Goal: Task Accomplishment & Management: Manage account settings

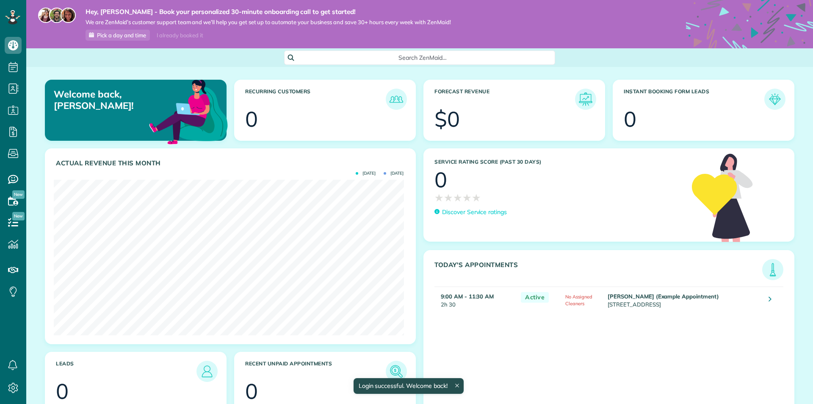
scroll to position [155, 350]
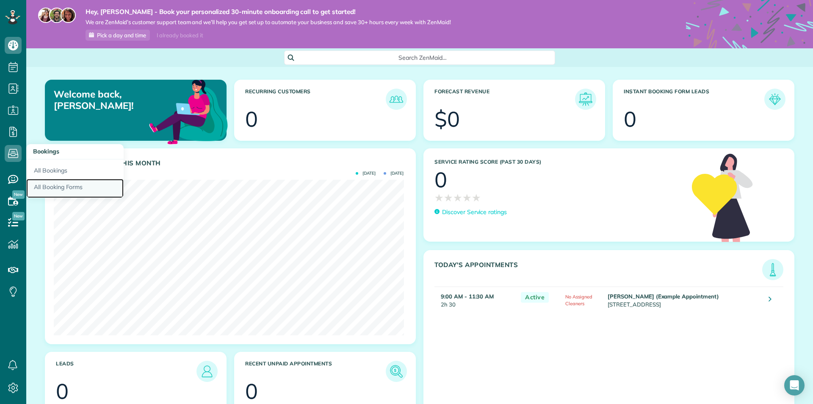
click at [64, 189] on link "All Booking Forms" at bounding box center [74, 188] width 97 height 19
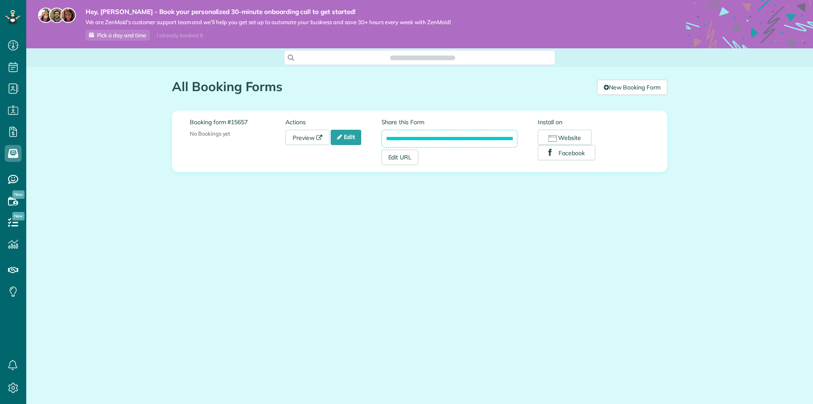
scroll to position [4, 4]
click at [349, 141] on link "Edit" at bounding box center [346, 137] width 30 height 15
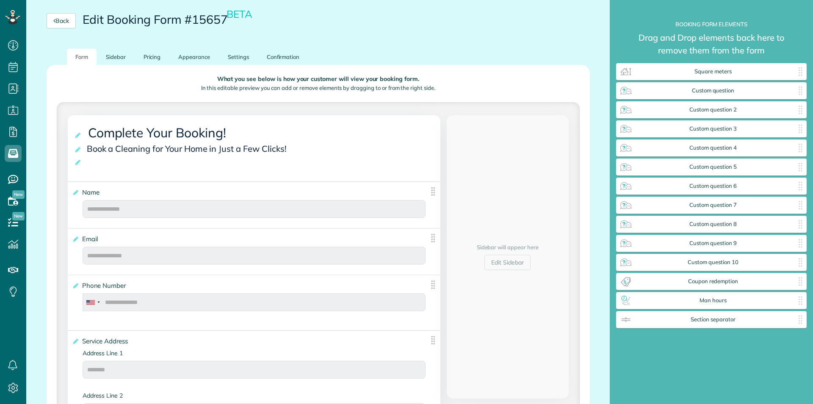
scroll to position [4, 0]
click at [76, 164] on icon at bounding box center [78, 162] width 8 height 6
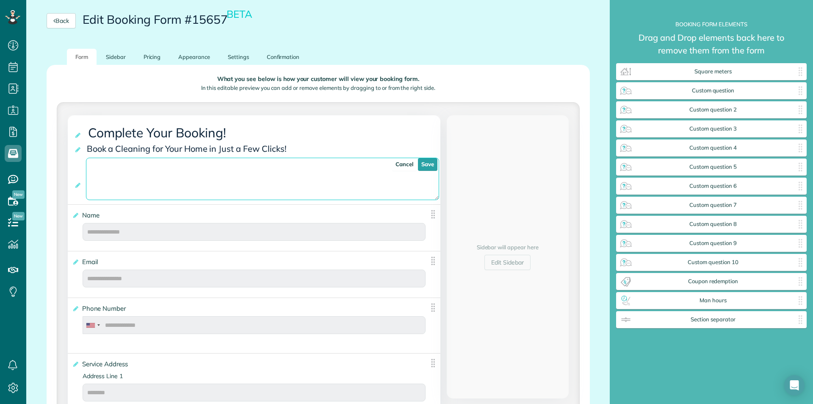
click at [154, 178] on textarea at bounding box center [263, 179] width 354 height 42
click at [137, 173] on textarea at bounding box center [263, 179] width 354 height 42
paste textarea "**********"
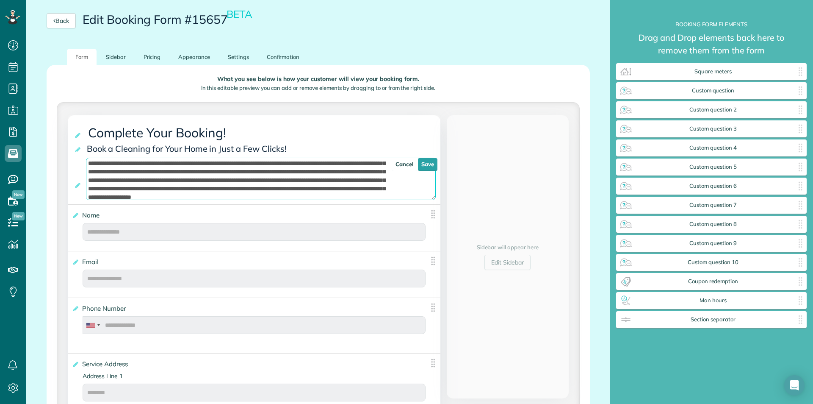
scroll to position [0, 0]
click at [148, 163] on textarea at bounding box center [261, 179] width 350 height 42
type textarea "**********"
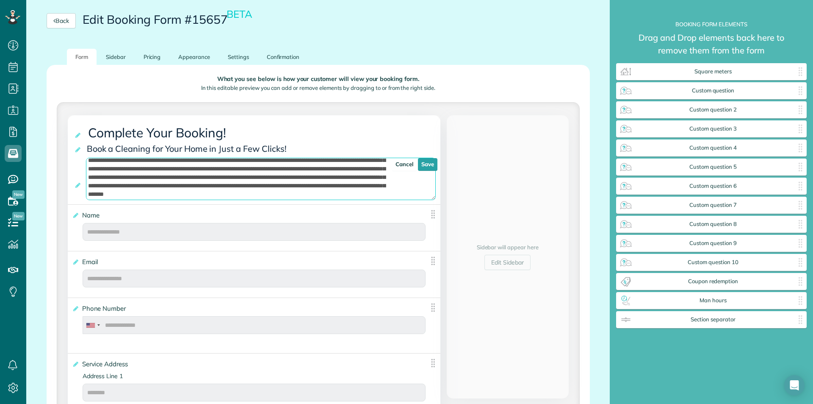
drag, startPoint x: 87, startPoint y: 162, endPoint x: 456, endPoint y: 265, distance: 382.7
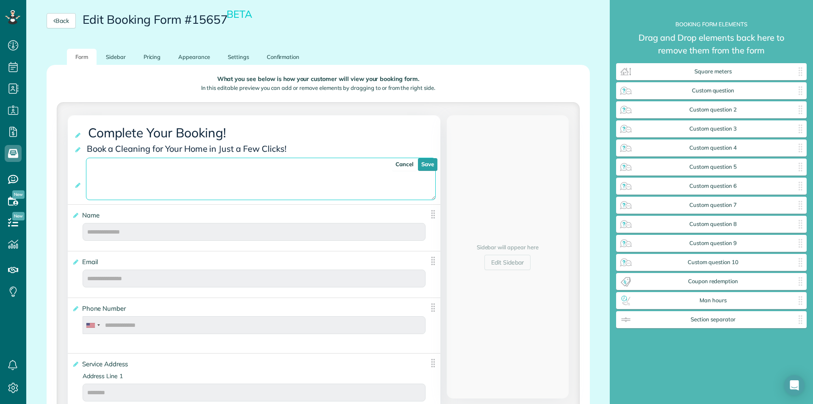
scroll to position [0, 0]
click at [393, 162] on link "Cancel" at bounding box center [404, 164] width 25 height 13
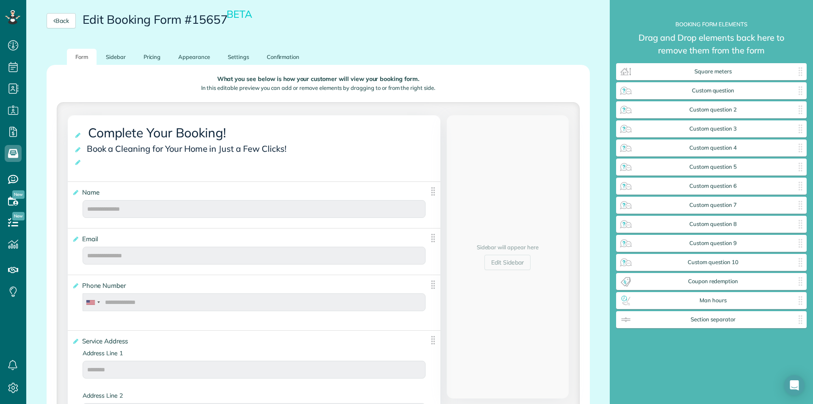
drag, startPoint x: 488, startPoint y: 84, endPoint x: 478, endPoint y: 69, distance: 18.3
click at [486, 81] on div "What you see below is how your customer will view your booking form. In this ed…" at bounding box center [318, 85] width 523 height 34
click at [281, 82] on p "What you see below is how your customer will view your booking form." at bounding box center [319, 79] width 510 height 6
click at [120, 58] on link "Sidebar" at bounding box center [115, 57] width 37 height 17
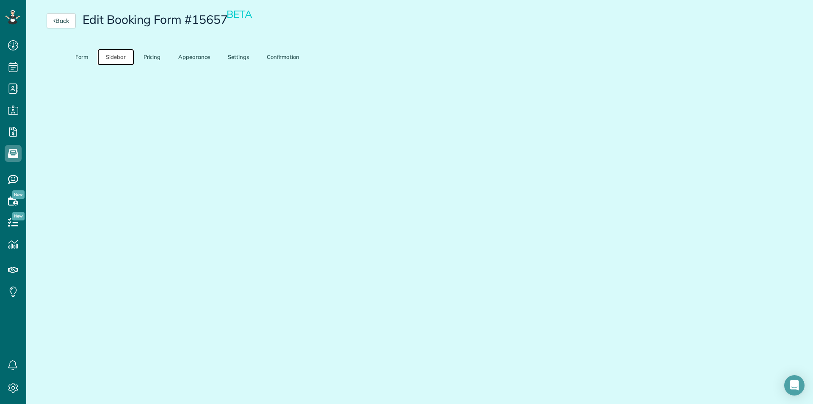
scroll to position [6, 0]
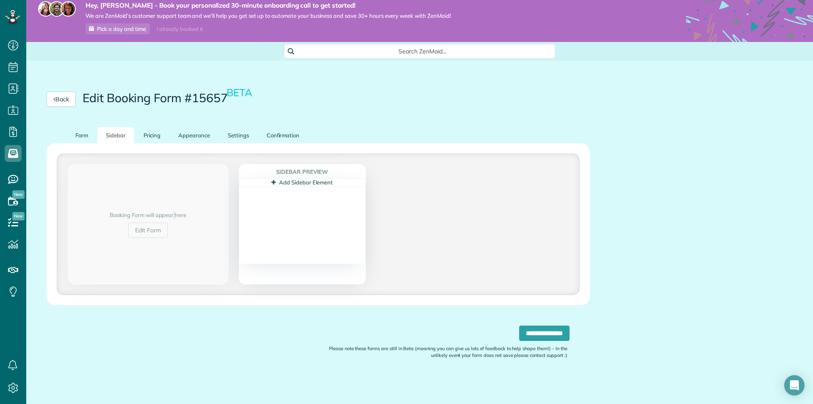
click at [155, 144] on div "Booking Form will appear here Edit Form Sidebar Preview Add Sidebar Element MAY…" at bounding box center [318, 224] width 543 height 162
click at [151, 137] on link "Pricing" at bounding box center [152, 135] width 34 height 17
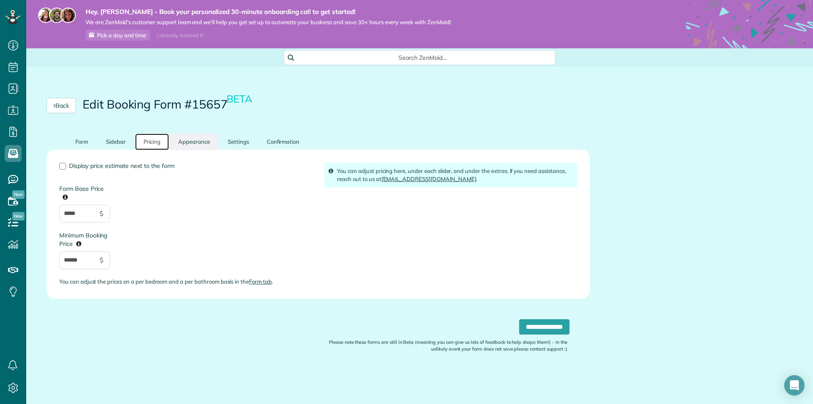
scroll to position [0, 0]
click at [119, 144] on link "Sidebar" at bounding box center [115, 141] width 37 height 17
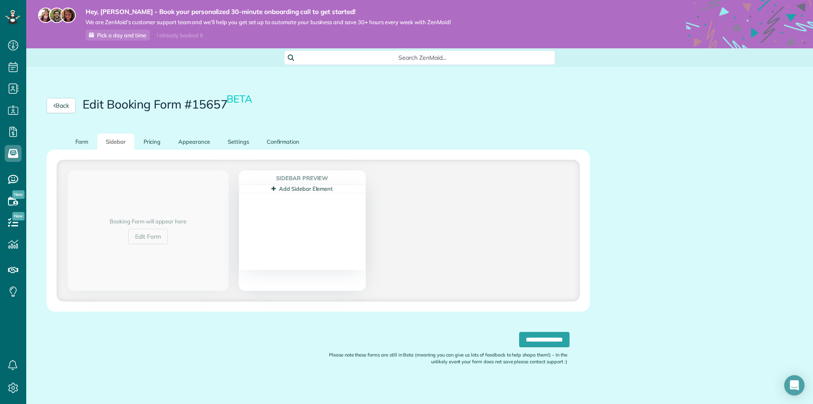
click at [193, 197] on div "Booking Form will appear here Edit Form" at bounding box center [148, 230] width 161 height 120
click at [153, 143] on link "Pricing" at bounding box center [152, 141] width 34 height 17
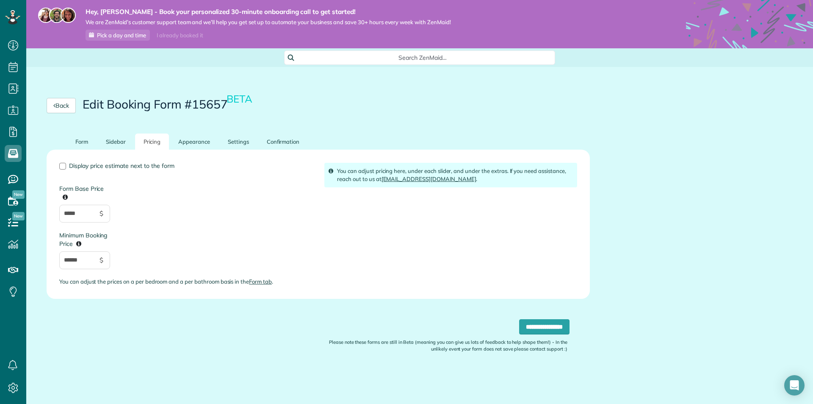
click at [186, 240] on div "Display price estimate next to the form Form Base Price ***** $ Minimum Booking…" at bounding box center [185, 228] width 265 height 130
drag, startPoint x: 79, startPoint y: 215, endPoint x: 38, endPoint y: 220, distance: 41.4
click at [38, 220] on div "**********" at bounding box center [318, 264] width 584 height 263
type input "*"
click at [150, 246] on div "Display price estimate next to the form Form Base Price * $ Minimum Booking Pri…" at bounding box center [185, 228] width 265 height 130
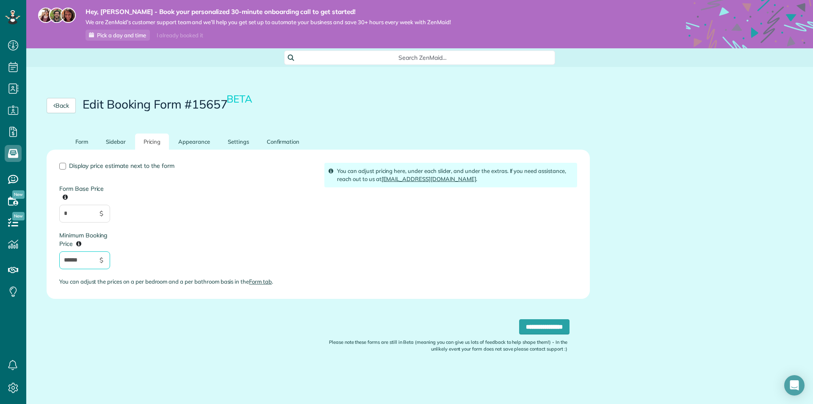
drag, startPoint x: 77, startPoint y: 263, endPoint x: 39, endPoint y: 263, distance: 38.1
click at [47, 263] on div "Display price estimate next to the form Form Base Price * $ Minimum Booking Pri…" at bounding box center [318, 224] width 543 height 149
type input "*"
click at [146, 246] on div "Display price estimate next to the form Form Base Price * $ Minimum Booking Pri…" at bounding box center [185, 228] width 265 height 130
click at [543, 330] on input "**********" at bounding box center [544, 326] width 50 height 15
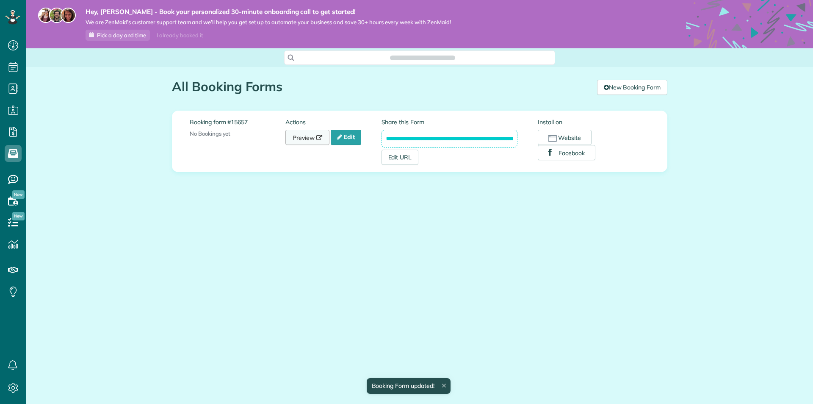
scroll to position [4, 4]
click at [351, 137] on link "Edit" at bounding box center [346, 137] width 30 height 15
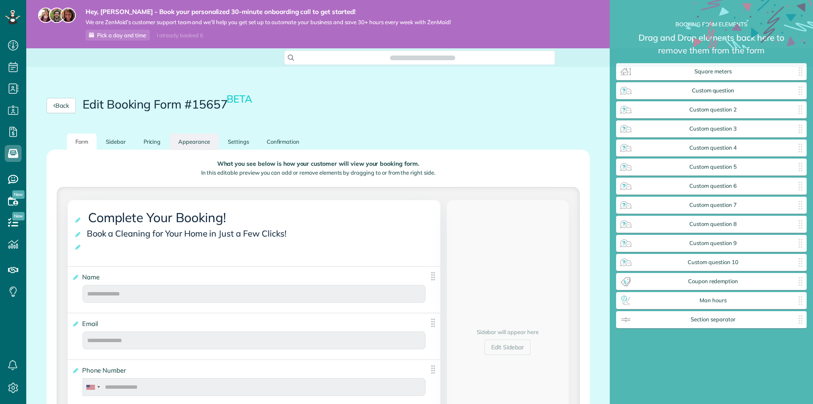
scroll to position [4, 0]
click at [197, 139] on link "Appearance" at bounding box center [194, 141] width 49 height 17
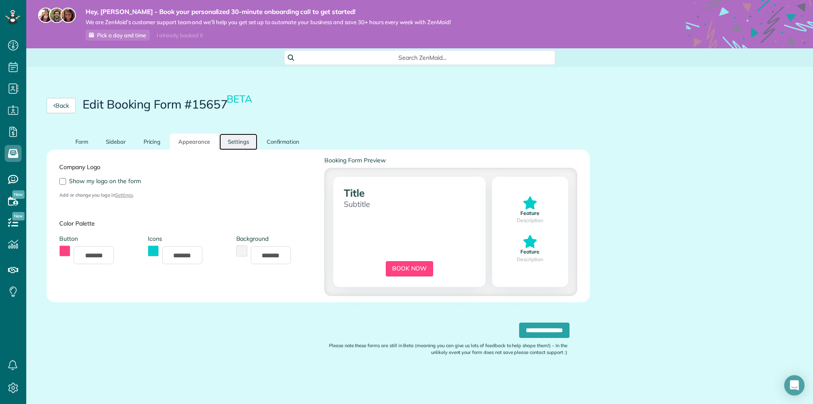
click at [232, 136] on link "Settings" at bounding box center [238, 141] width 38 height 17
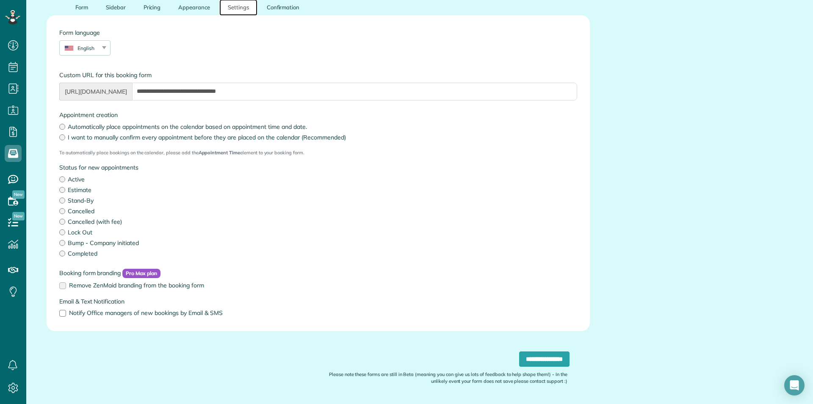
scroll to position [117, 0]
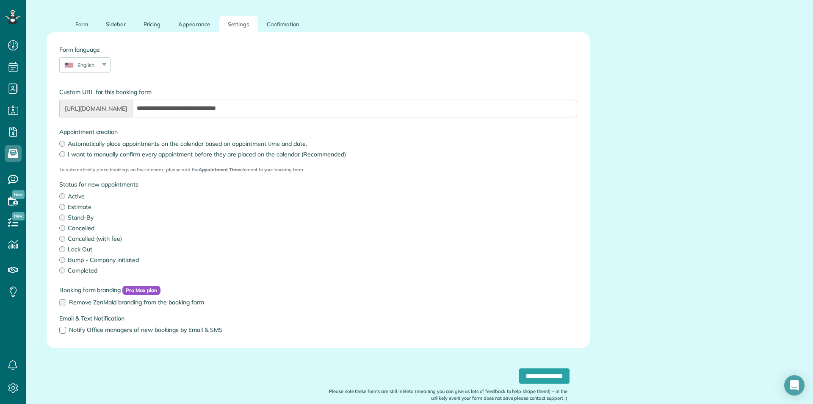
click at [70, 208] on label "Estimate" at bounding box center [318, 206] width 518 height 8
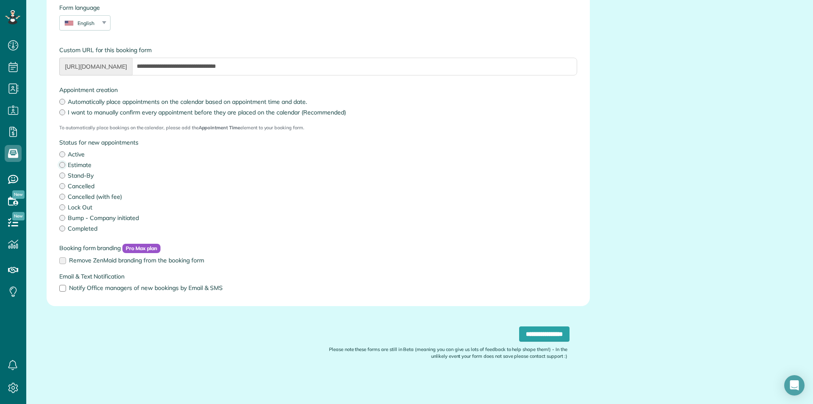
scroll to position [160, 0]
click at [530, 331] on input "**********" at bounding box center [544, 333] width 50 height 15
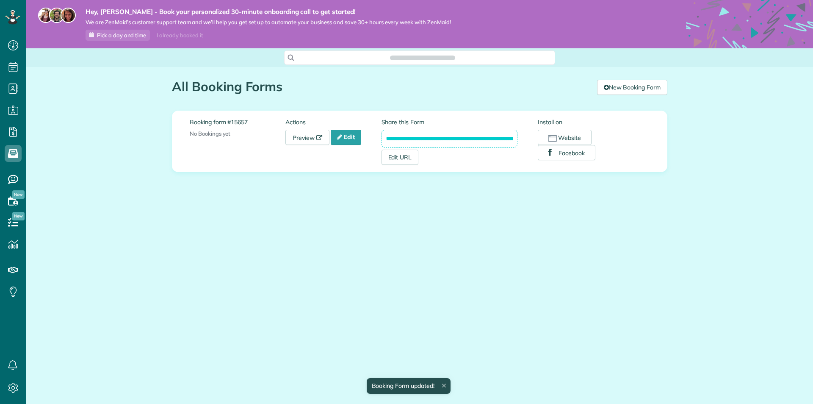
scroll to position [4, 4]
click at [352, 139] on link "Edit" at bounding box center [346, 137] width 30 height 15
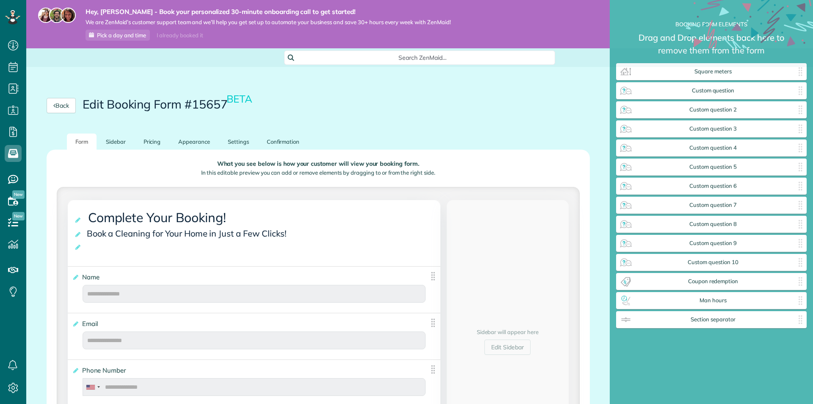
scroll to position [4, 0]
click at [287, 145] on link "Confirmation" at bounding box center [283, 141] width 50 height 17
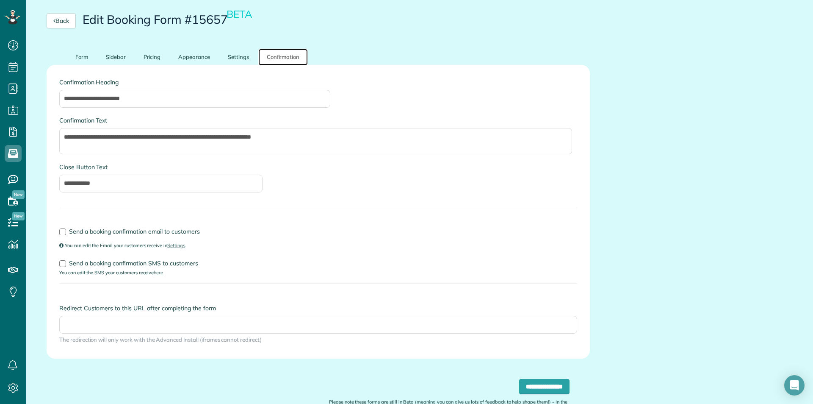
scroll to position [127, 0]
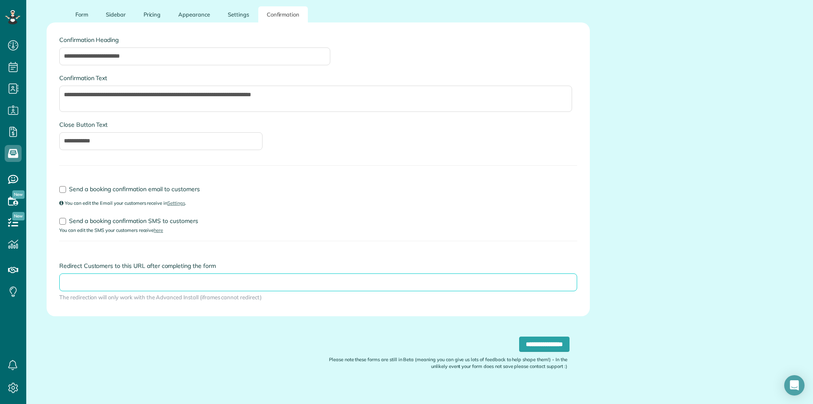
click at [137, 280] on input "Redirect Customers to this URL after completing the form" at bounding box center [318, 282] width 518 height 18
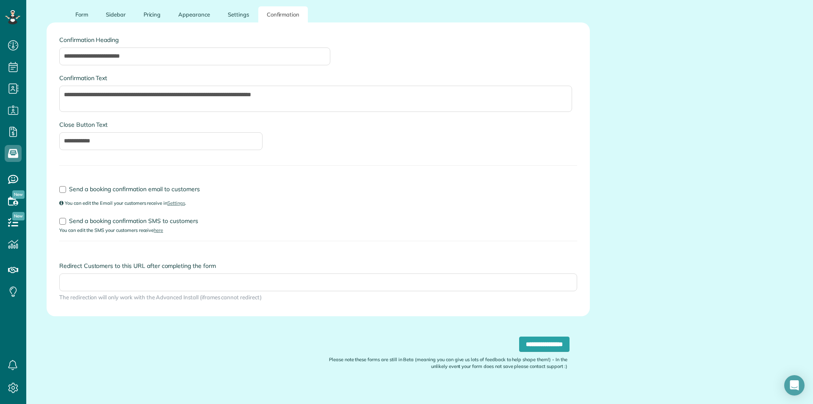
click at [396, 201] on div "Send a booking confirmation email to customers You can edit the Email your cust…" at bounding box center [318, 182] width 531 height 48
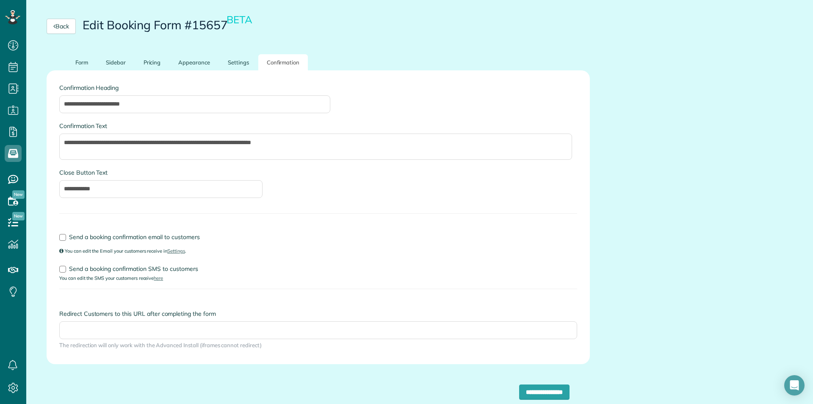
scroll to position [0, 0]
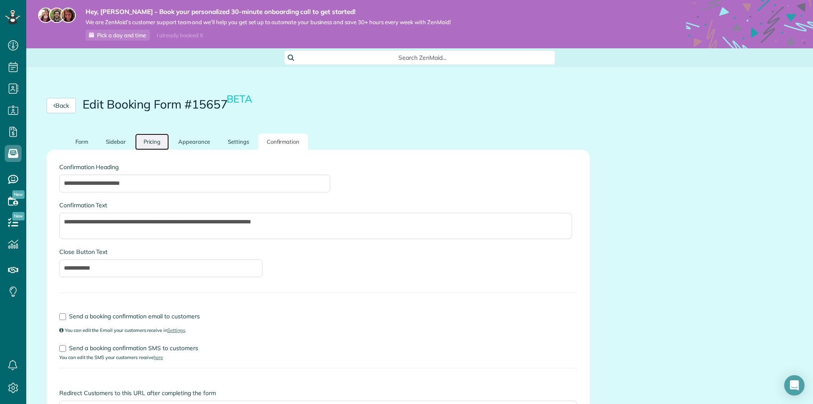
click at [147, 144] on link "Pricing" at bounding box center [152, 141] width 34 height 17
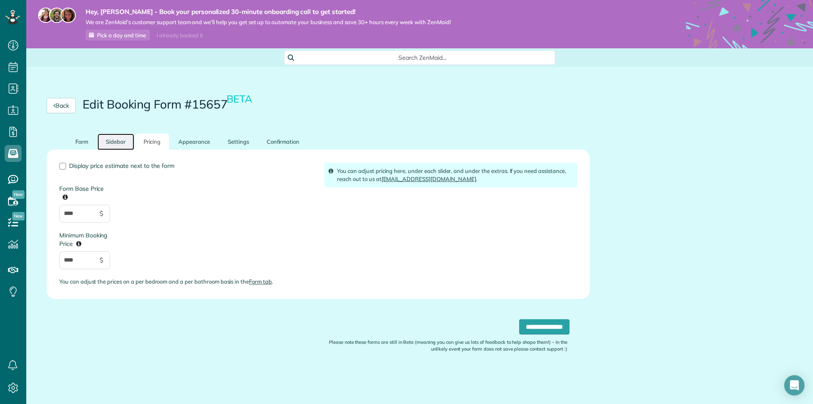
click at [108, 141] on link "Sidebar" at bounding box center [115, 141] width 37 height 17
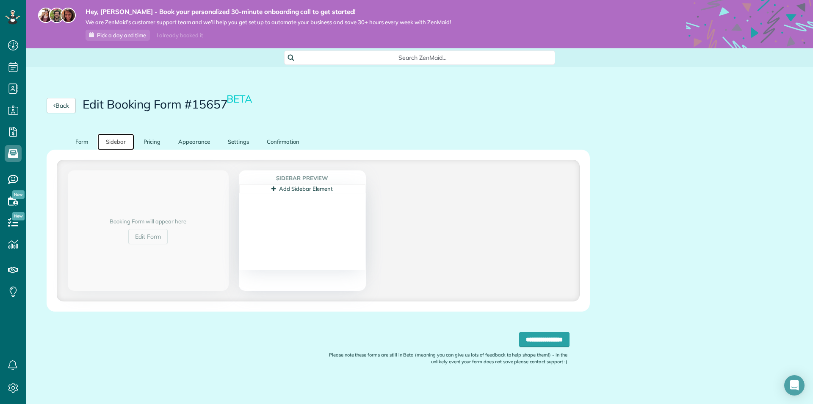
scroll to position [6, 0]
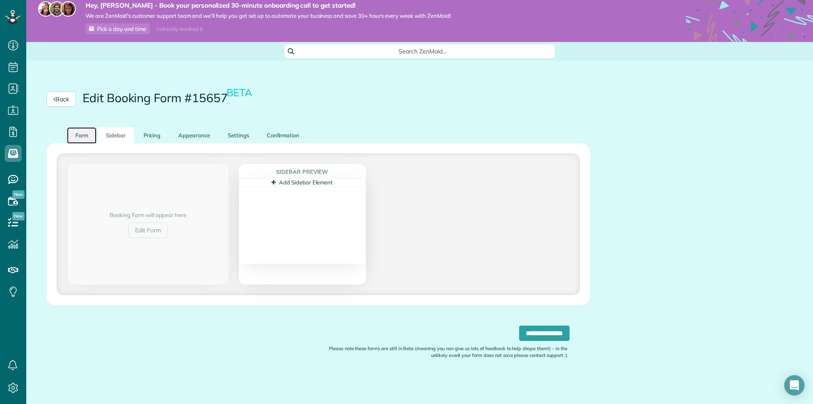
click at [87, 141] on link "Form" at bounding box center [82, 135] width 30 height 17
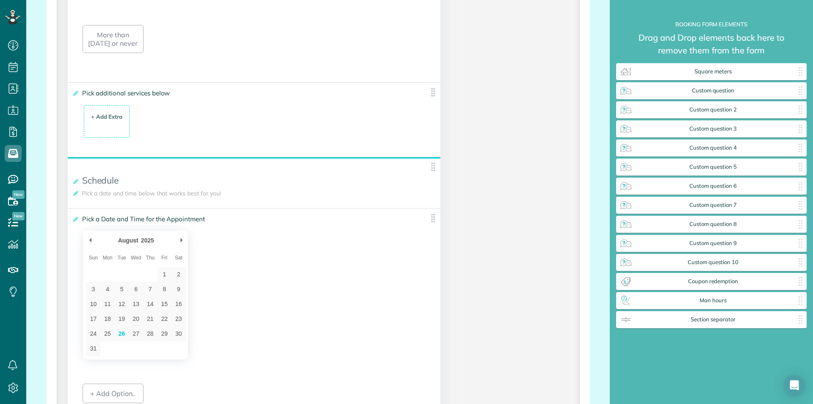
scroll to position [1065, 0]
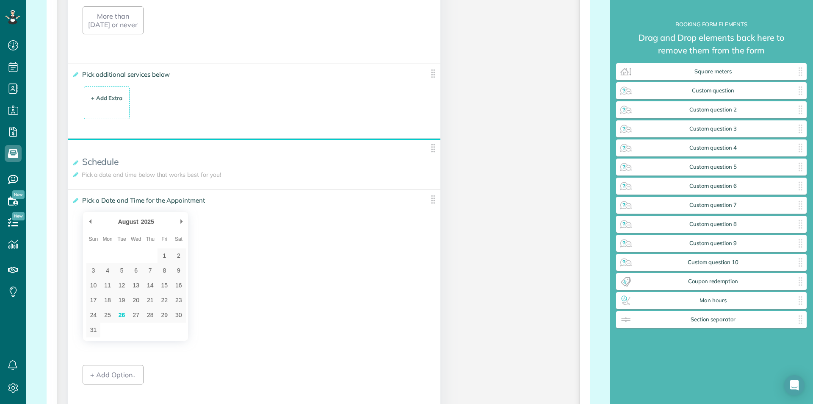
click at [261, 266] on div "August ******* ******** ***** ***** *** **** **** ****** ********* ******* ****…" at bounding box center [254, 276] width 343 height 130
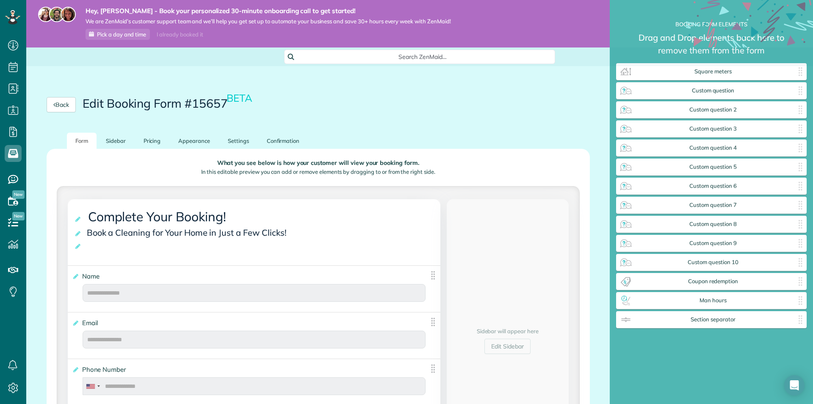
scroll to position [0, 0]
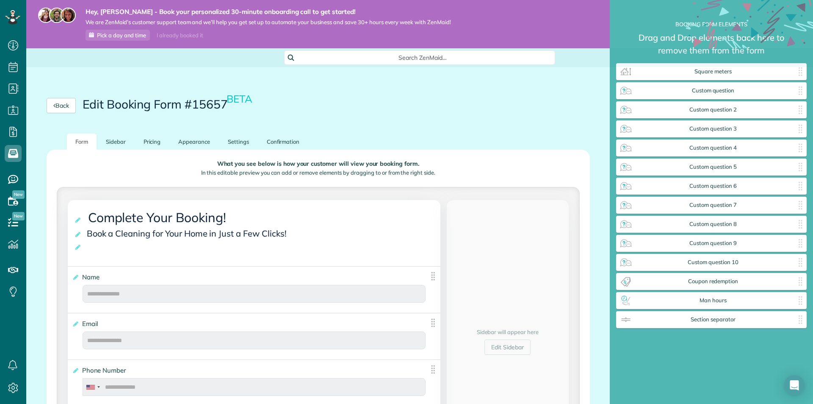
click at [462, 117] on div "Back Edit Booking Form #15657 BETA" at bounding box center [318, 106] width 584 height 56
click at [51, 105] on link "Back" at bounding box center [61, 105] width 29 height 15
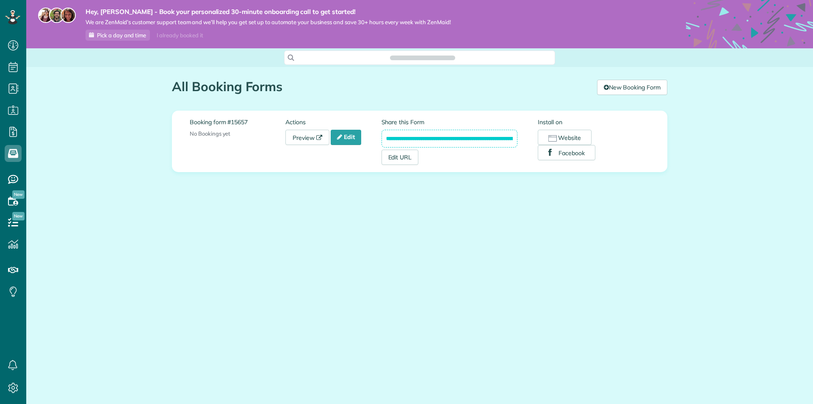
scroll to position [4, 4]
click at [352, 137] on link "Edit" at bounding box center [346, 137] width 30 height 15
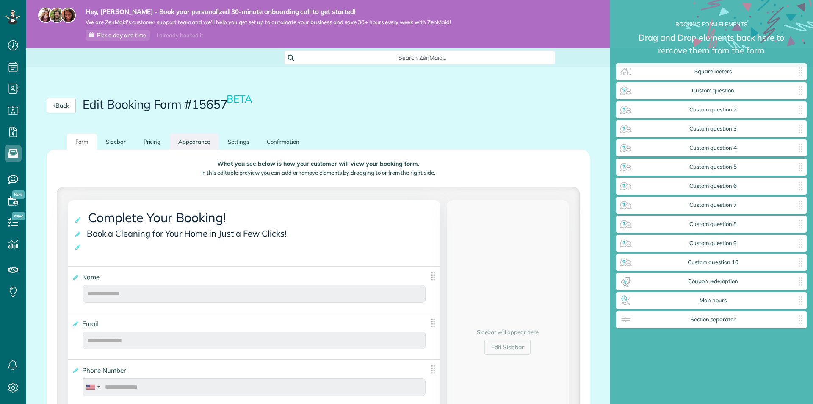
scroll to position [4, 0]
click at [204, 136] on link "Appearance" at bounding box center [194, 141] width 49 height 17
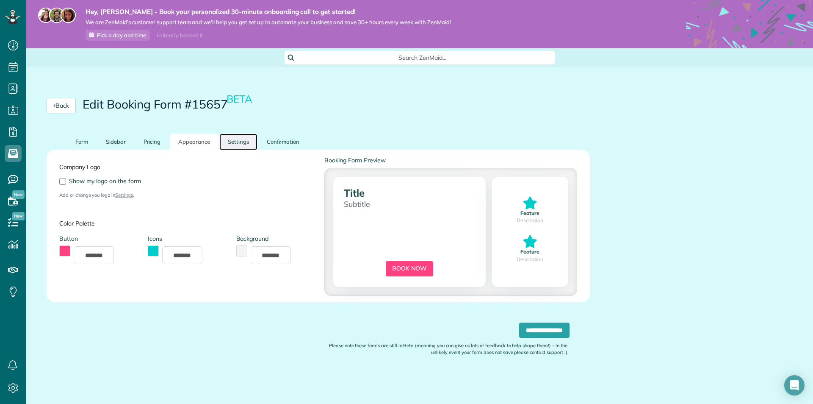
click at [230, 138] on link "Settings" at bounding box center [238, 141] width 38 height 17
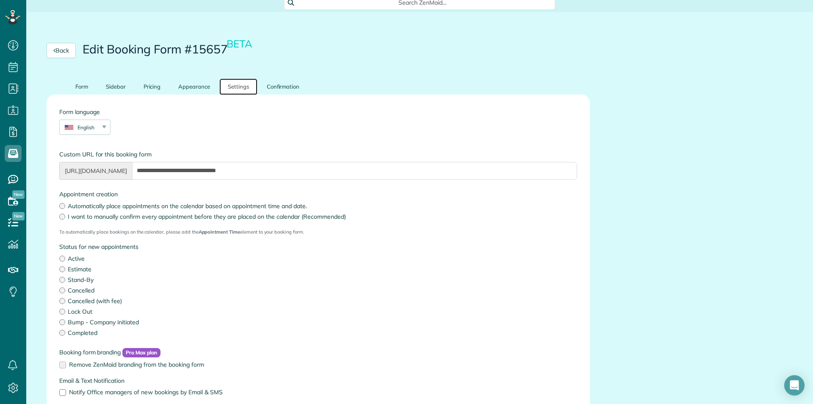
scroll to position [33, 0]
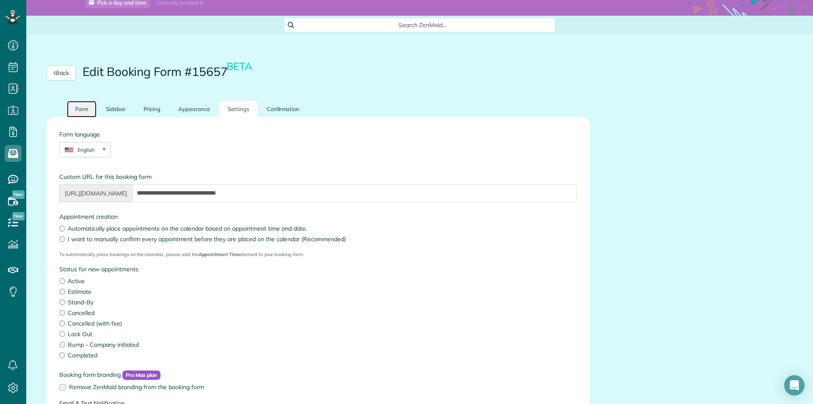
click at [73, 115] on link "Form" at bounding box center [82, 109] width 30 height 17
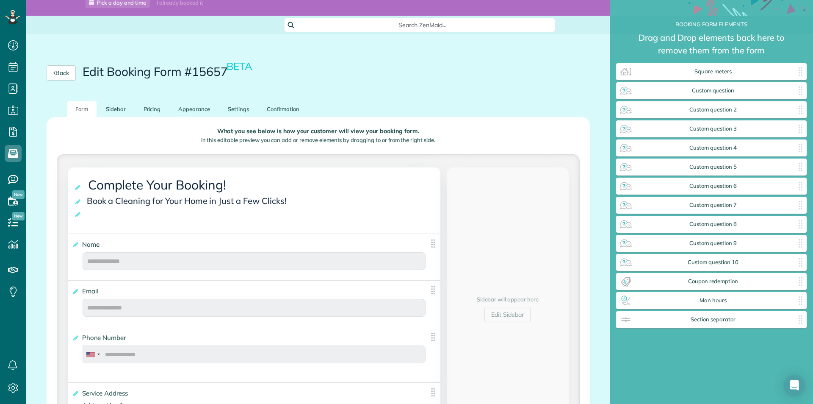
click at [154, 70] on h2 "Edit Booking Form #15657 BETA" at bounding box center [168, 71] width 171 height 13
click at [182, 71] on h2 "Edit Booking Form #15657 BETA" at bounding box center [168, 71] width 171 height 13
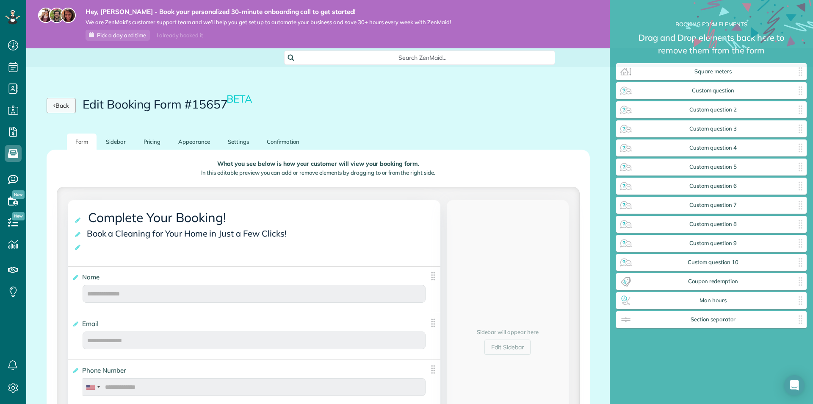
click at [68, 103] on link "Back" at bounding box center [61, 105] width 29 height 15
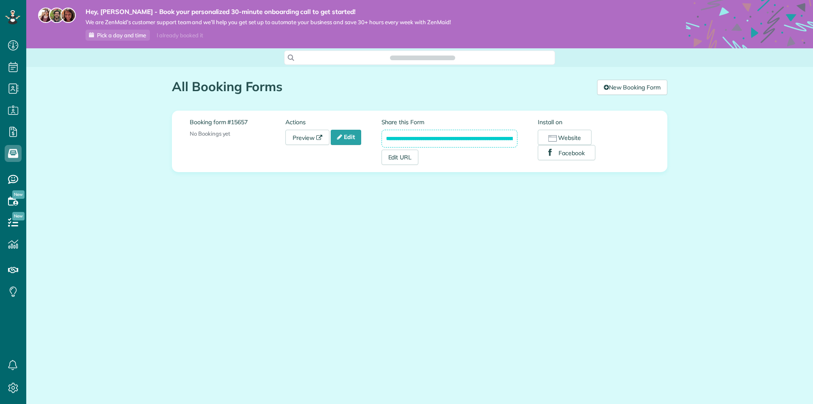
scroll to position [4, 4]
